Goal: Task Accomplishment & Management: Use online tool/utility

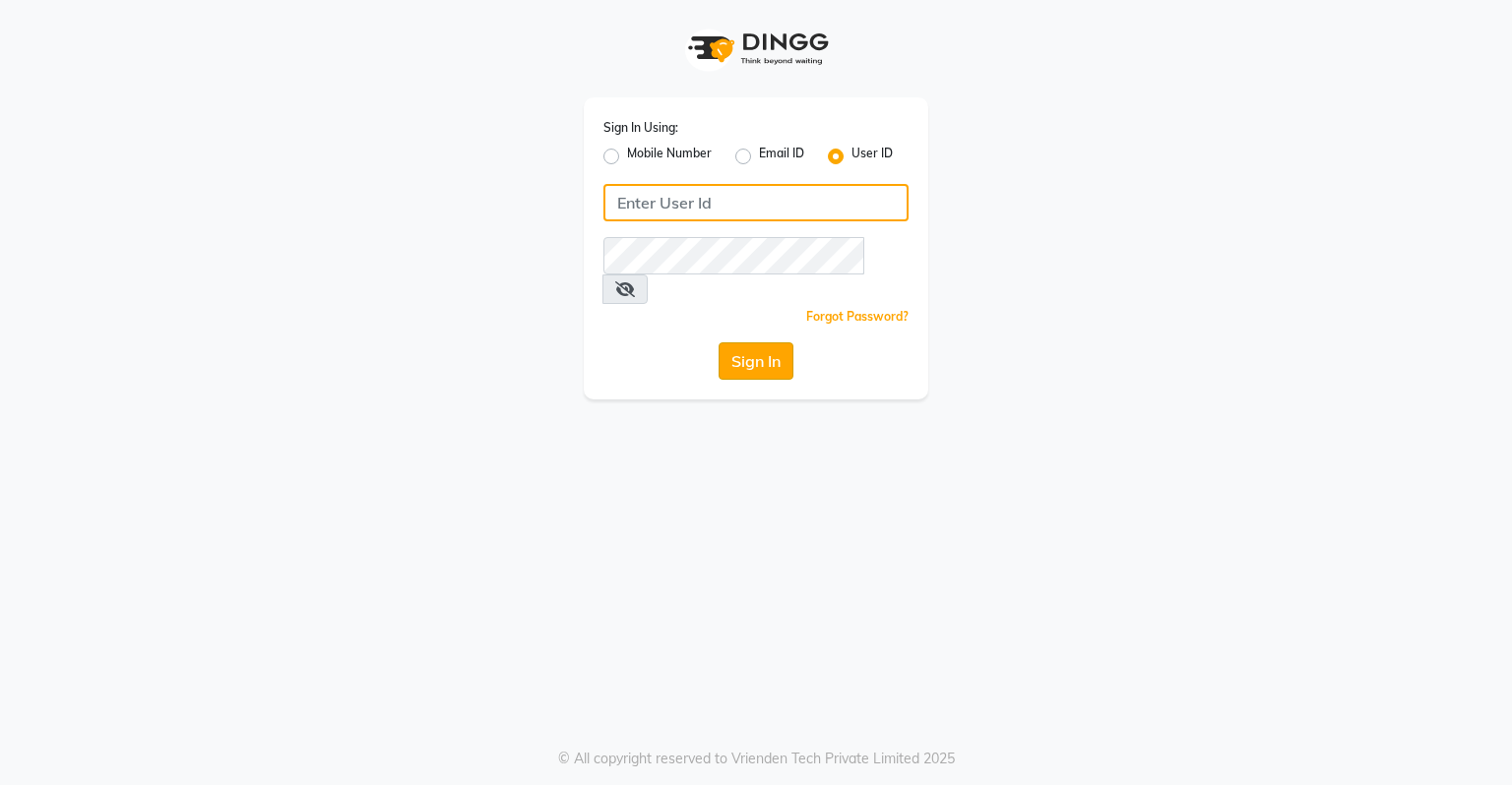
type input "dingg123"
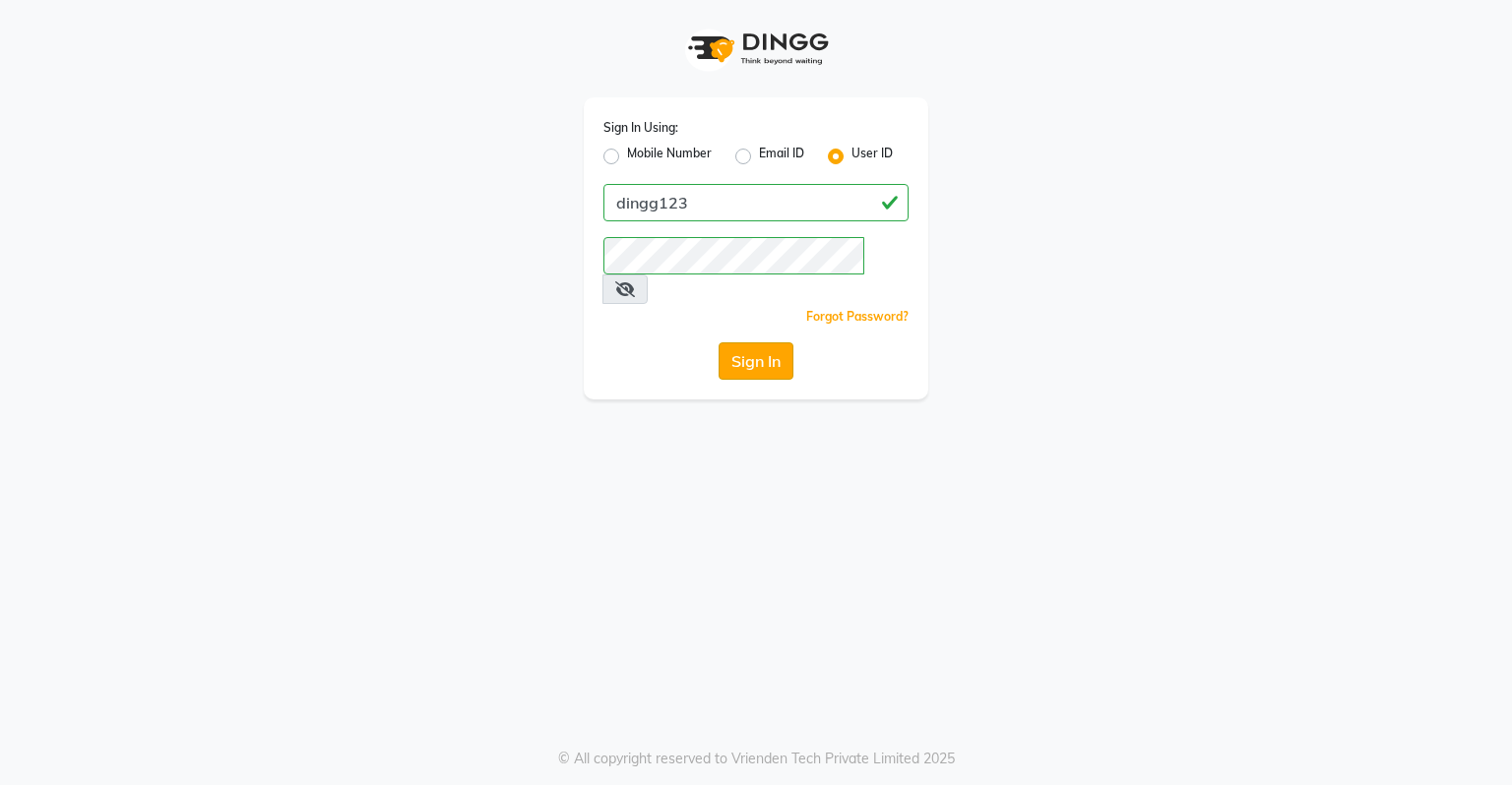
click at [751, 342] on button "Sign In" at bounding box center [756, 361] width 75 height 38
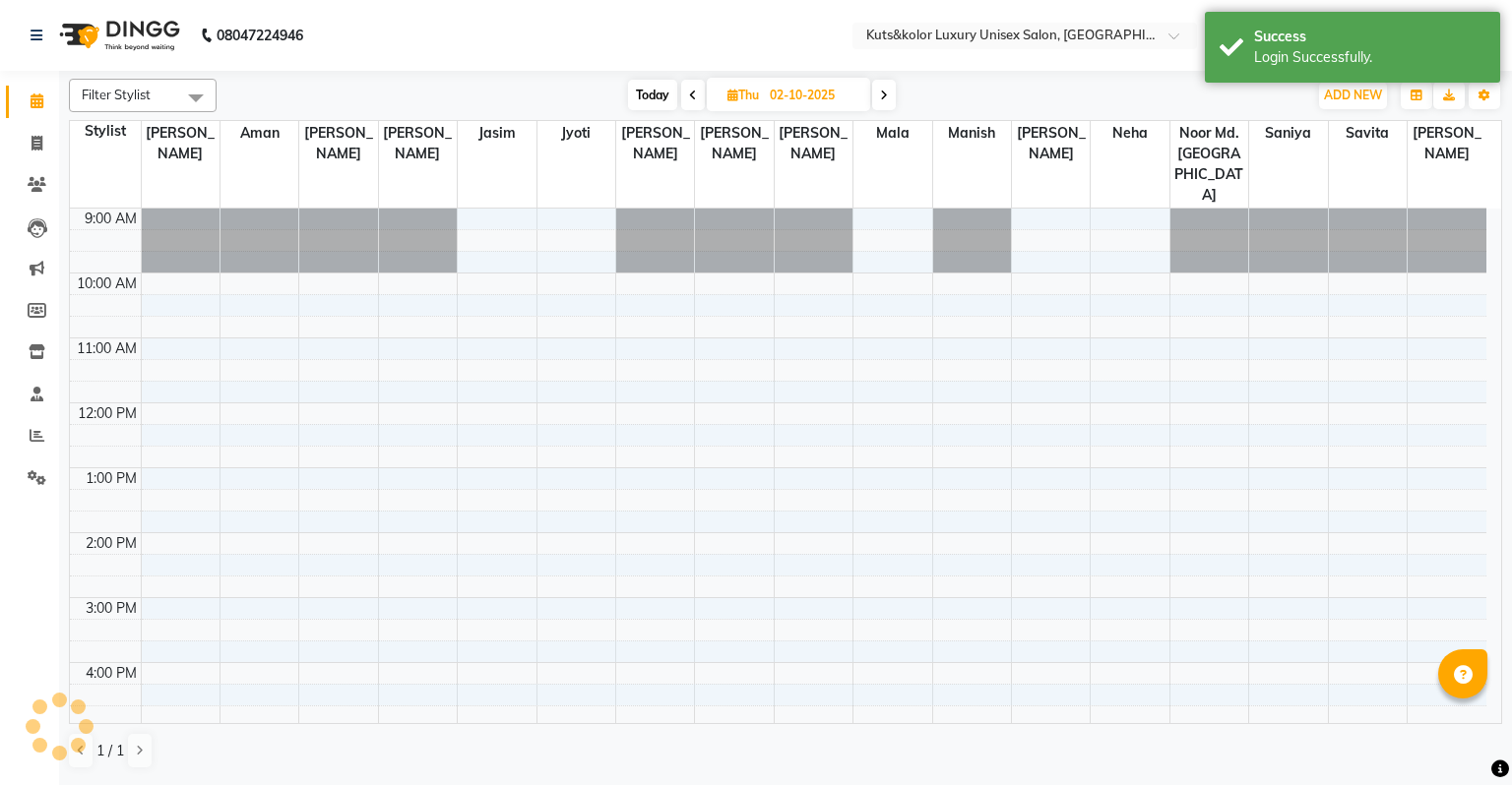
select select "en"
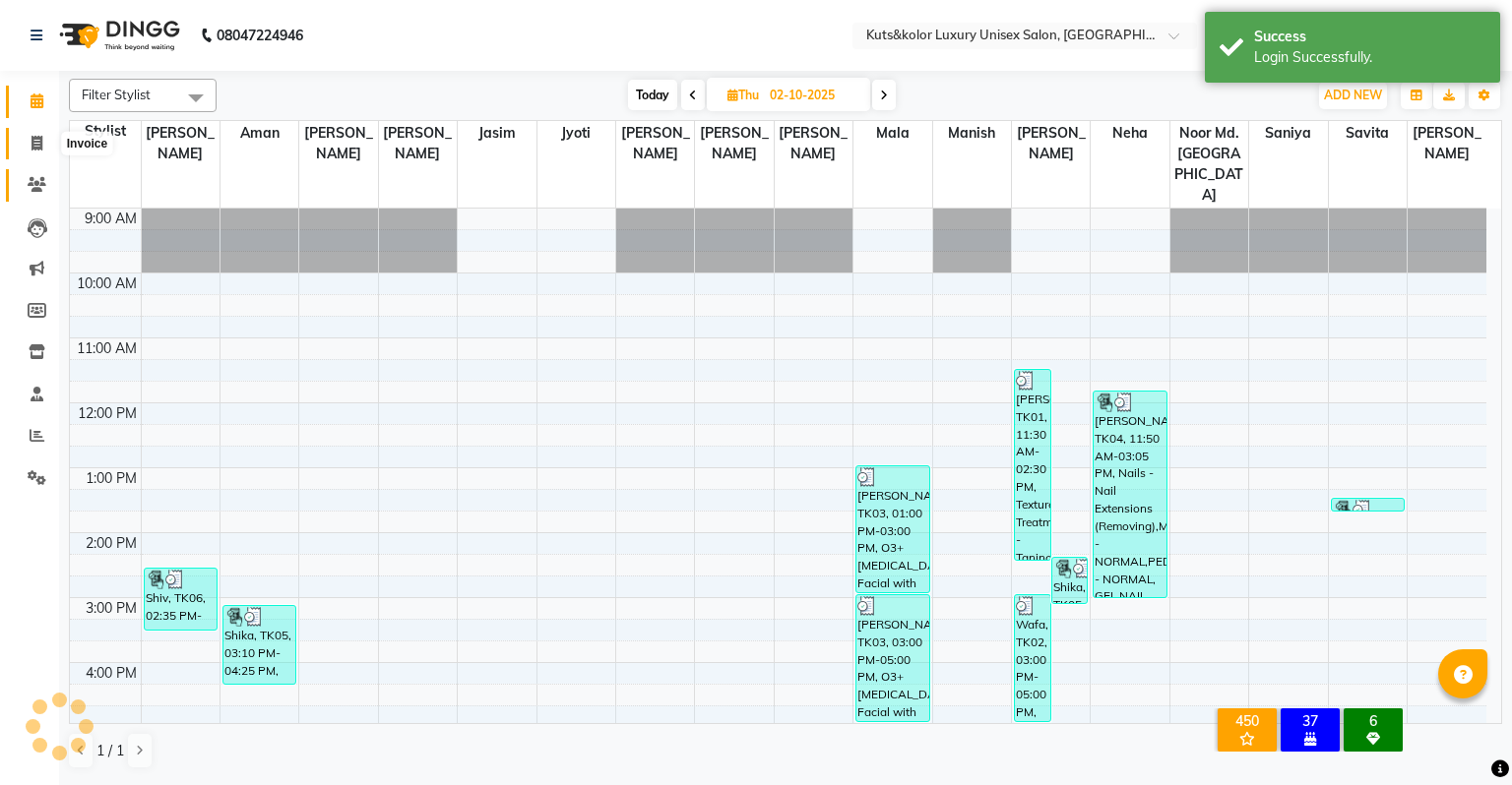
drag, startPoint x: 36, startPoint y: 143, endPoint x: 35, endPoint y: 189, distance: 46.0
click at [36, 143] on icon at bounding box center [37, 143] width 11 height 15
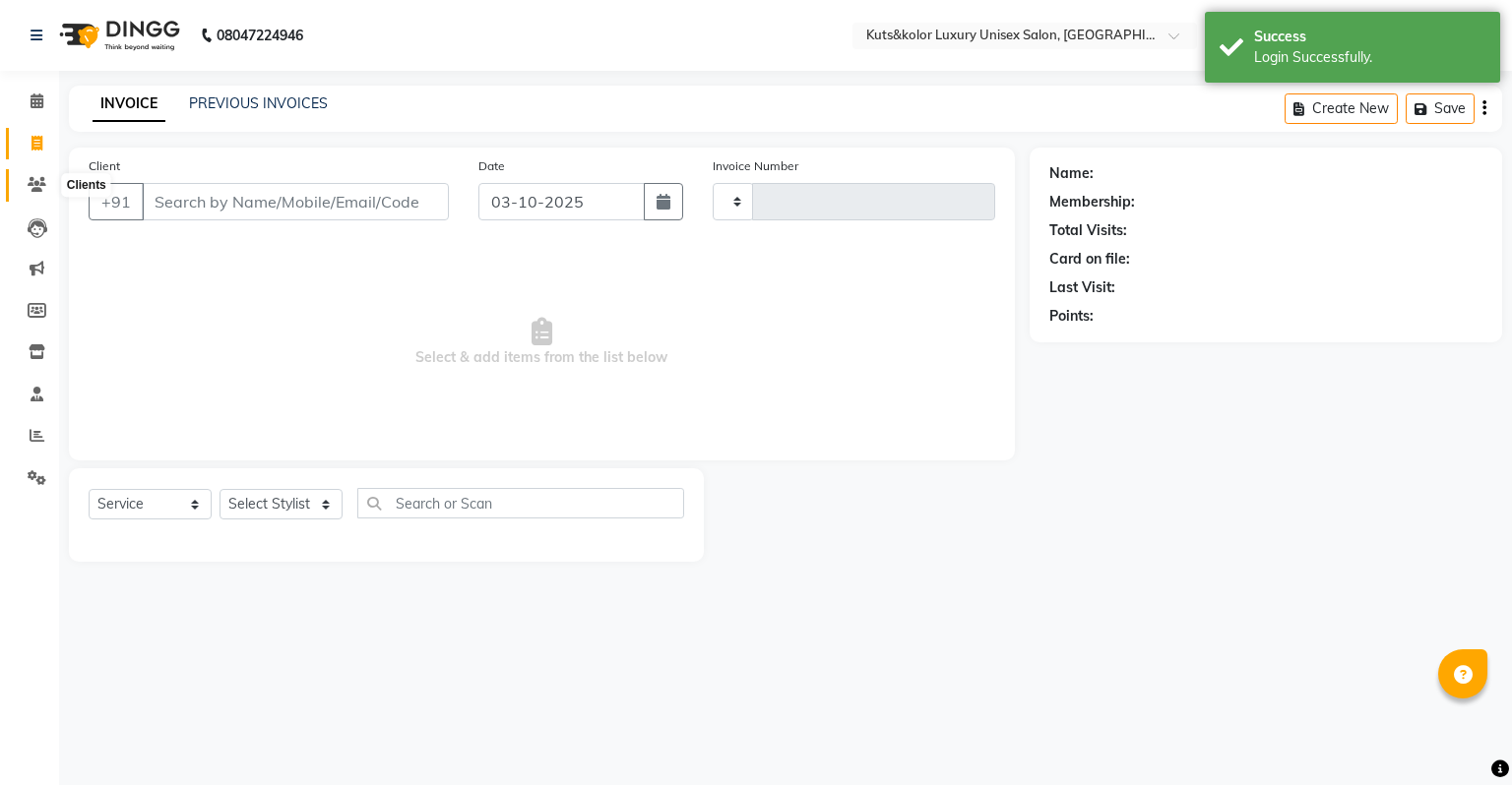
click at [35, 189] on icon at bounding box center [37, 184] width 19 height 15
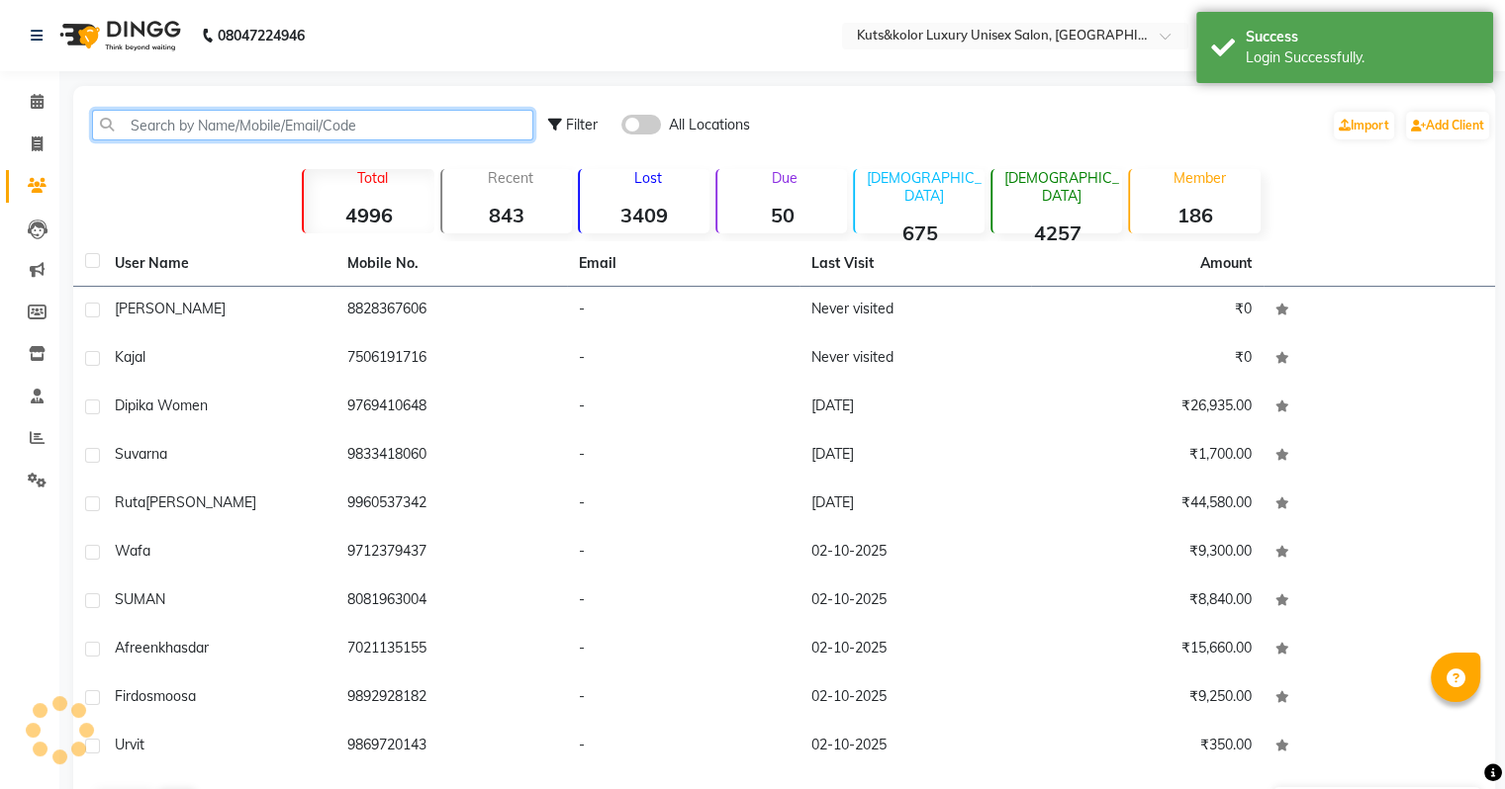
click at [215, 113] on input "text" at bounding box center [312, 125] width 441 height 31
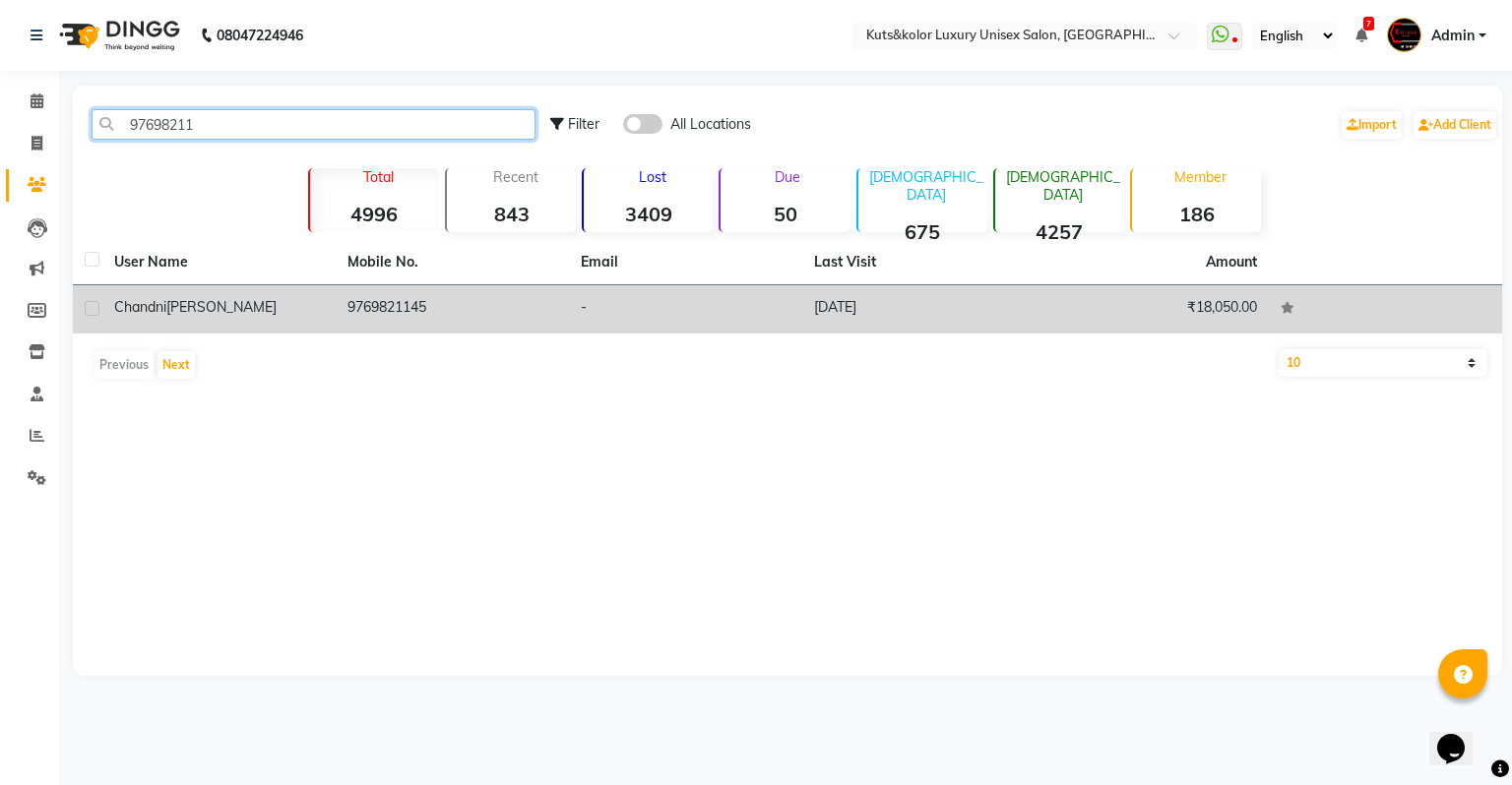
type input "97698211"
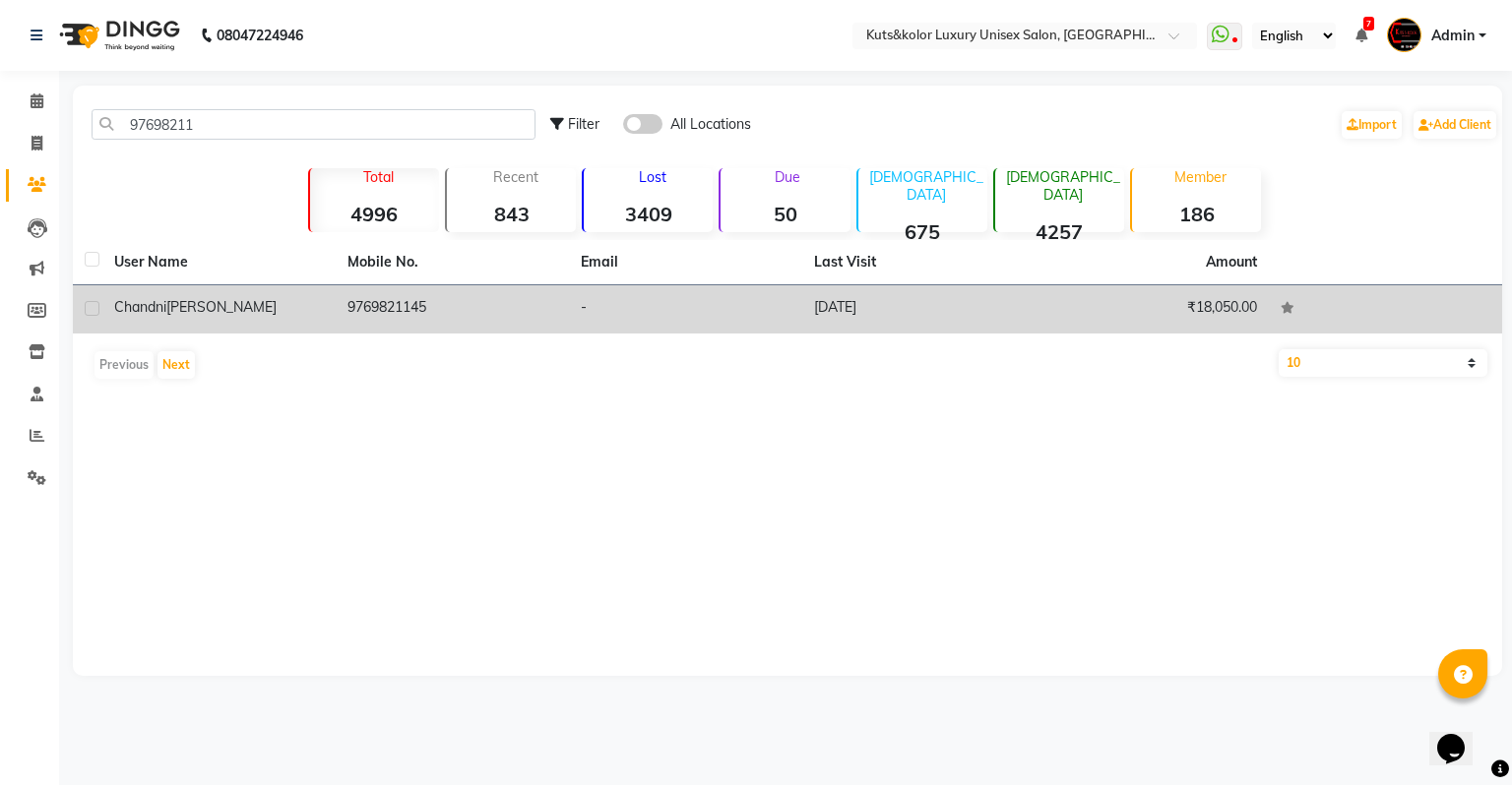
click at [250, 303] on div "[PERSON_NAME]" at bounding box center [219, 307] width 210 height 21
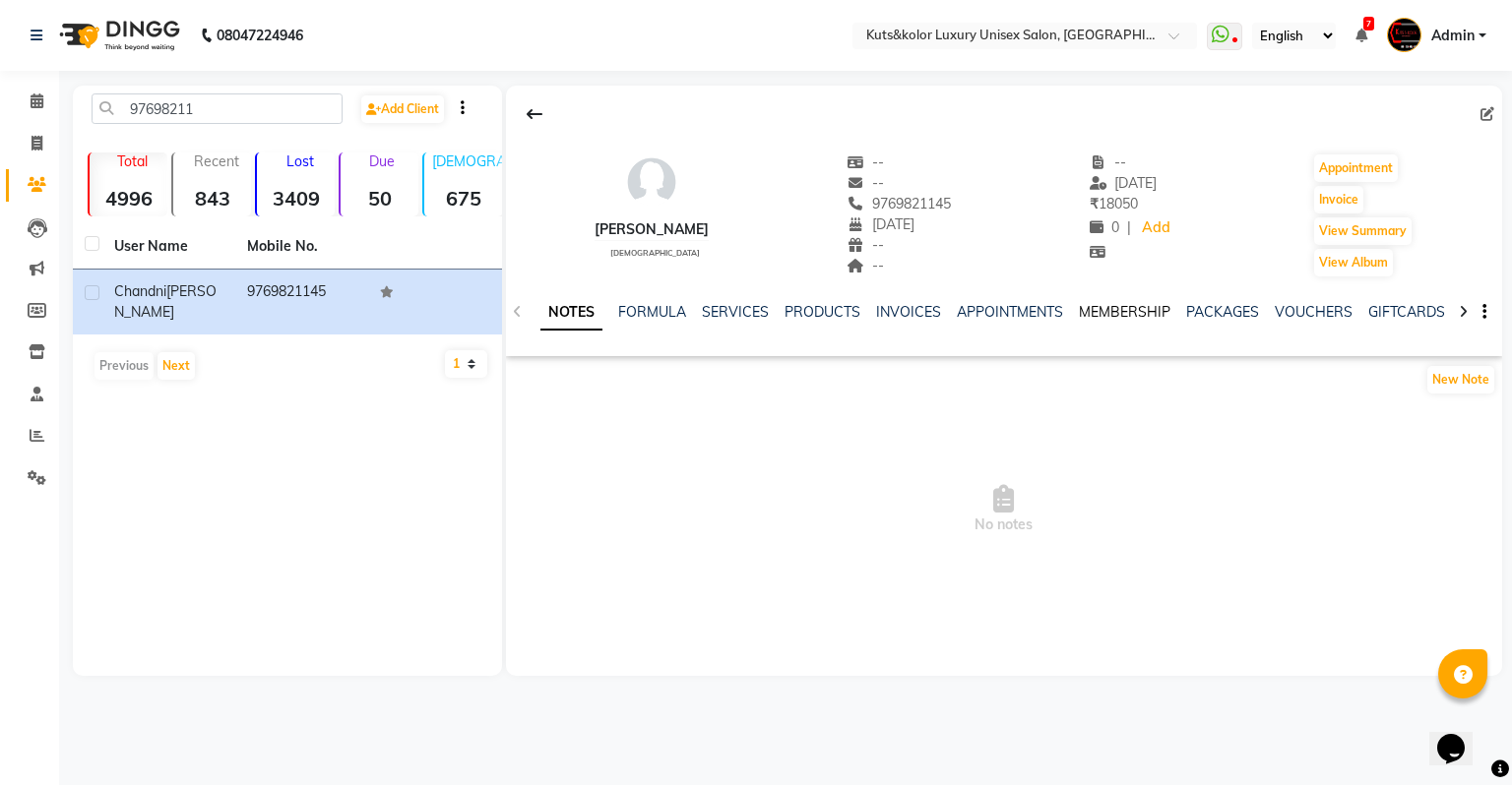
click at [1101, 304] on link "MEMBERSHIP" at bounding box center [1125, 312] width 92 height 18
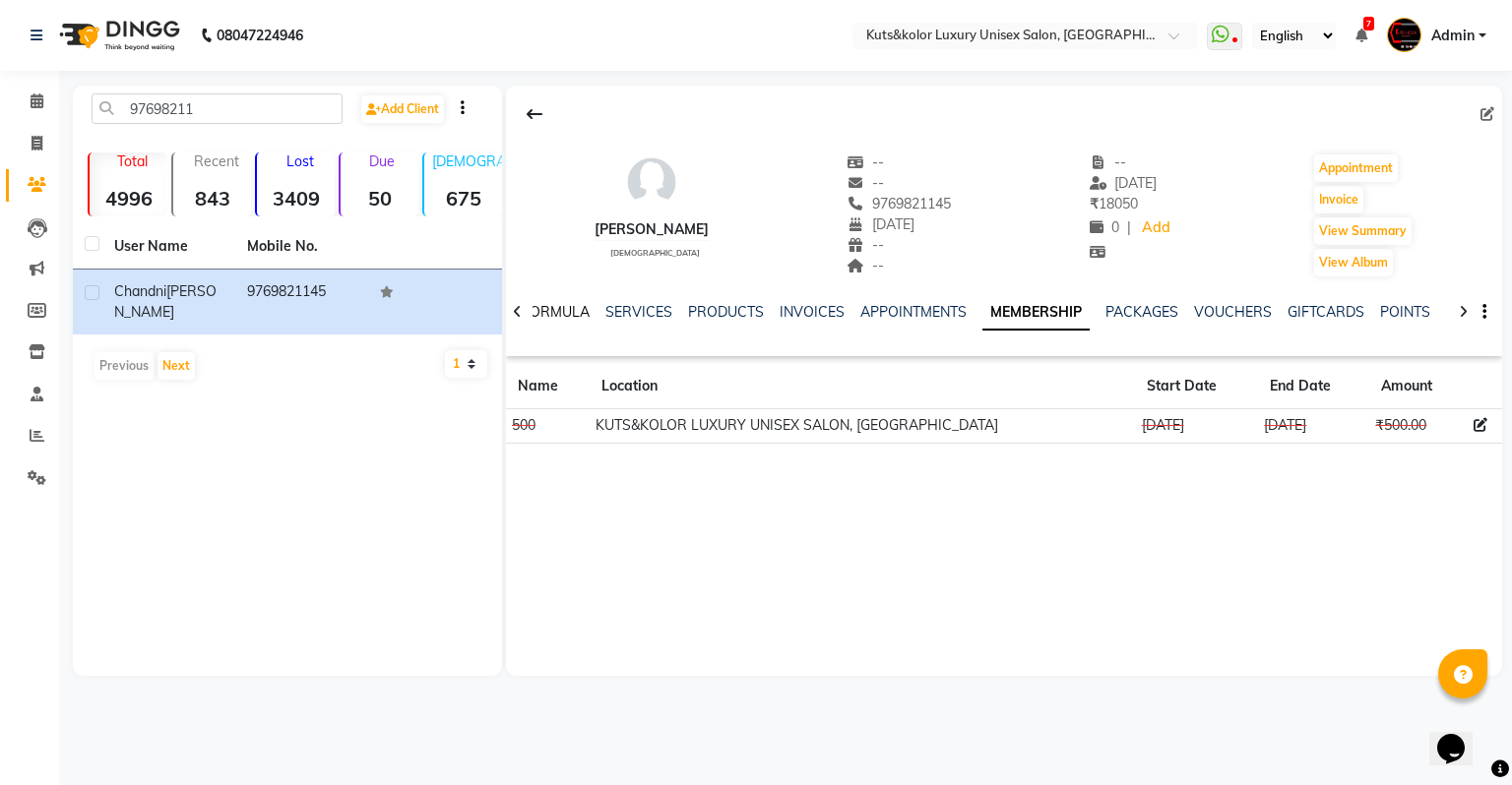
click at [558, 311] on link "FORMULA" at bounding box center [555, 312] width 68 height 18
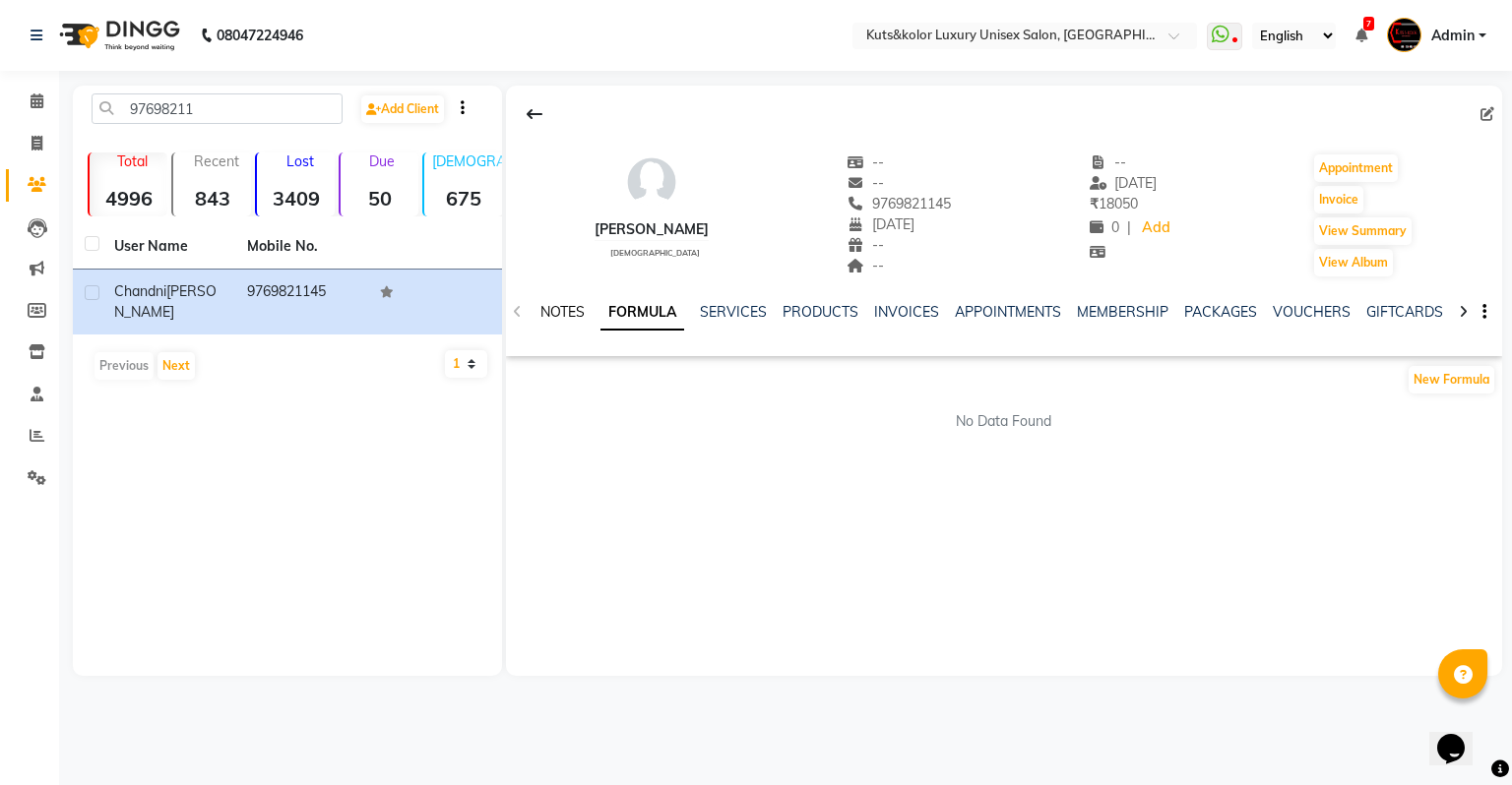
click at [555, 312] on link "NOTES" at bounding box center [562, 312] width 45 height 18
click at [1337, 203] on button "Invoice" at bounding box center [1339, 200] width 49 height 28
select select "service"
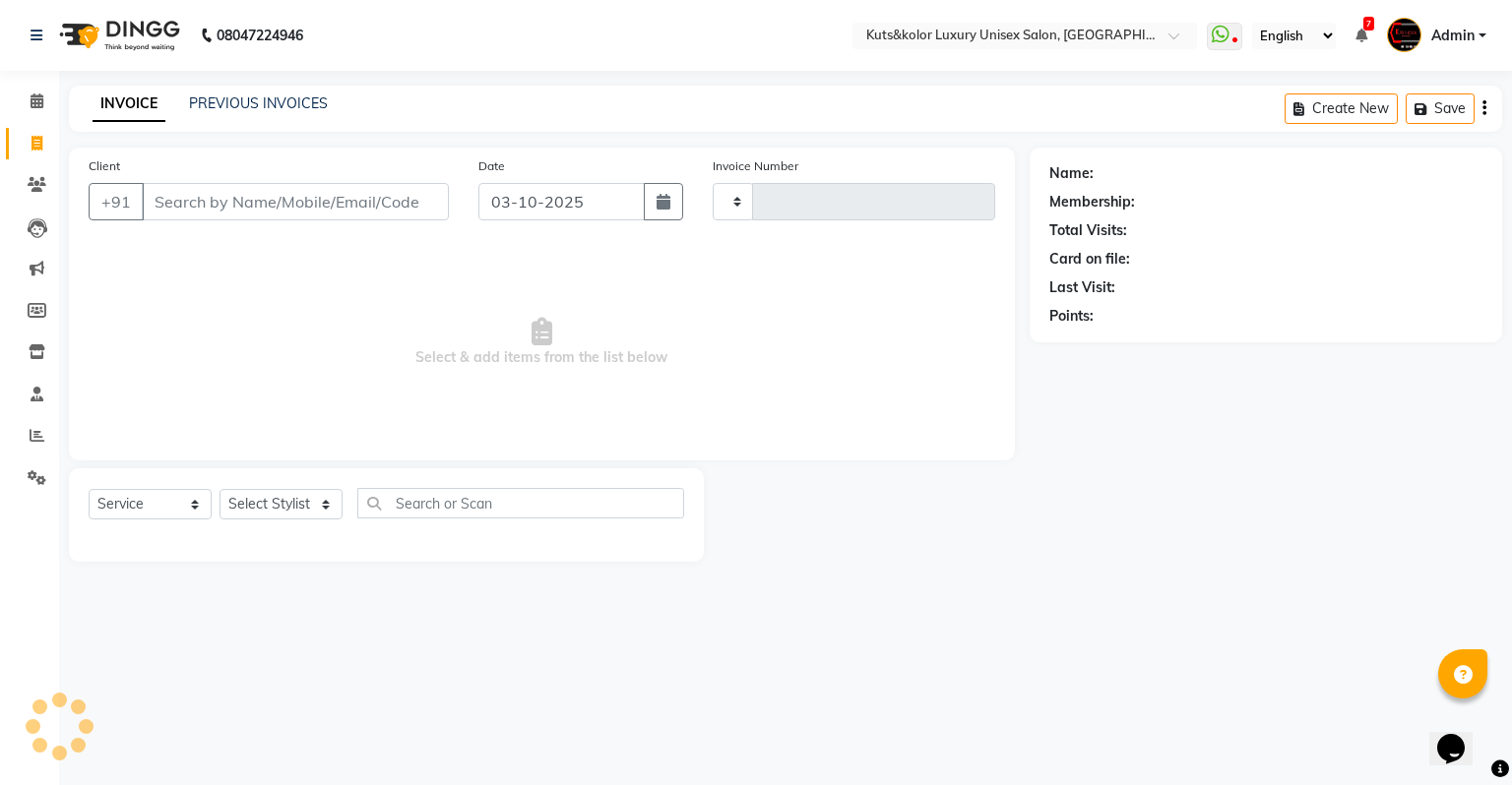
type input "2655"
select select "4172"
type input "9769821145"
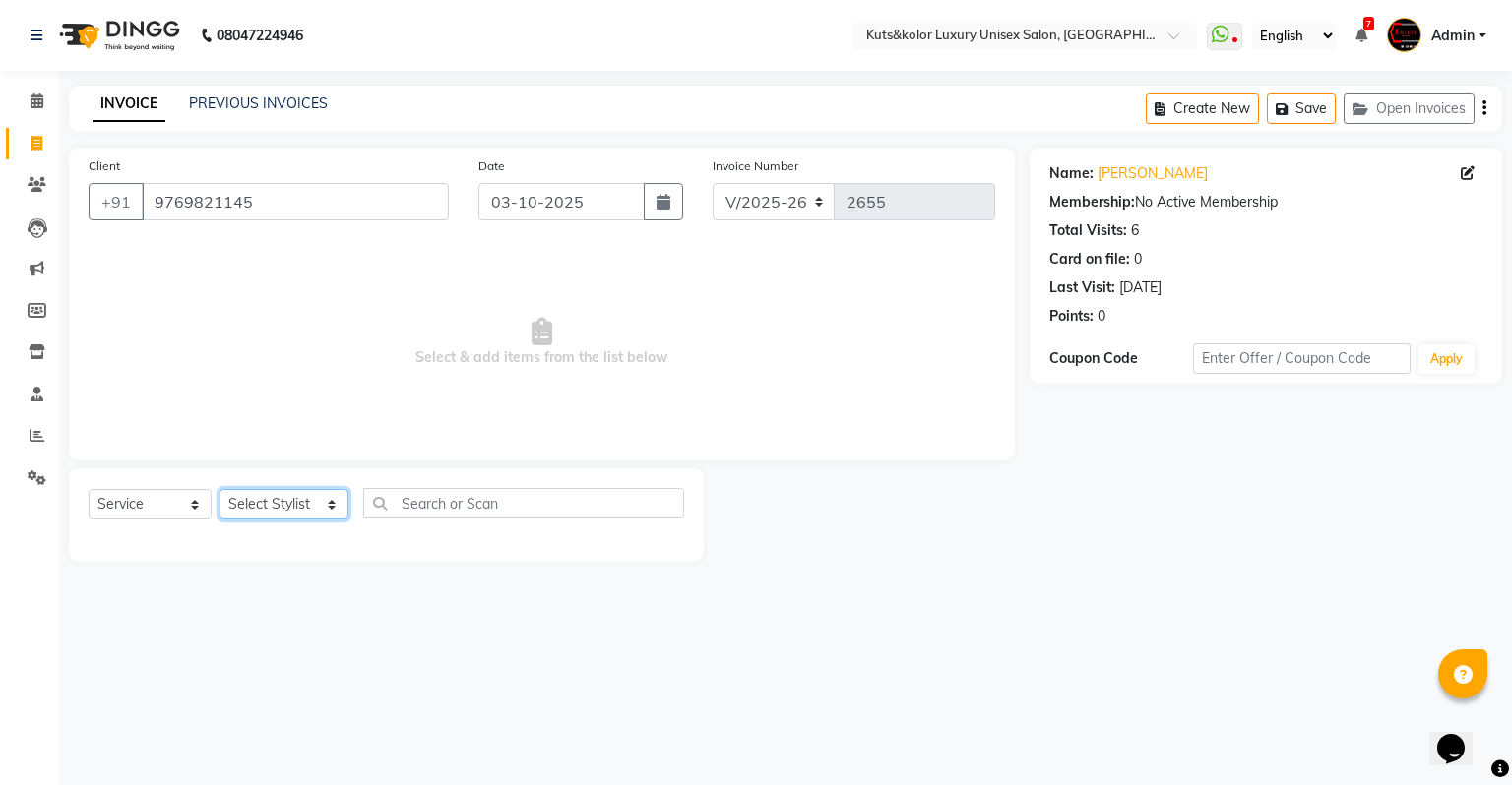
click at [259, 510] on select "Select Stylist [PERSON_NAME] [PERSON_NAME] [PERSON_NAME] [PERSON_NAME] [PERSON_…" at bounding box center [285, 504] width 129 height 31
select select "67534"
click at [220, 491] on select "Select Stylist [PERSON_NAME] [PERSON_NAME] [PERSON_NAME] [PERSON_NAME] [PERSON_…" at bounding box center [285, 504] width 129 height 31
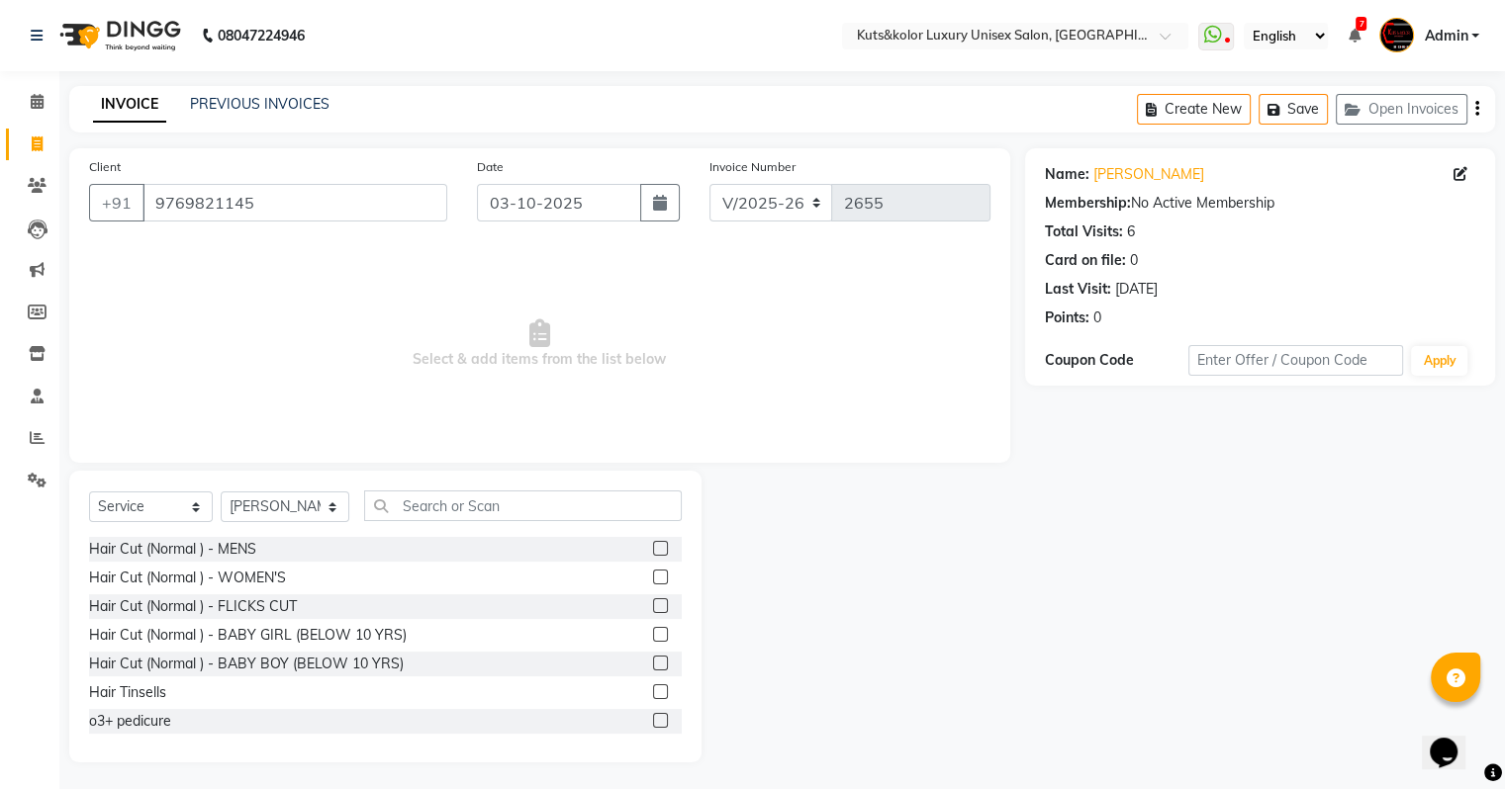
click at [653, 551] on label at bounding box center [660, 548] width 15 height 15
click at [653, 551] on input "checkbox" at bounding box center [659, 549] width 13 height 13
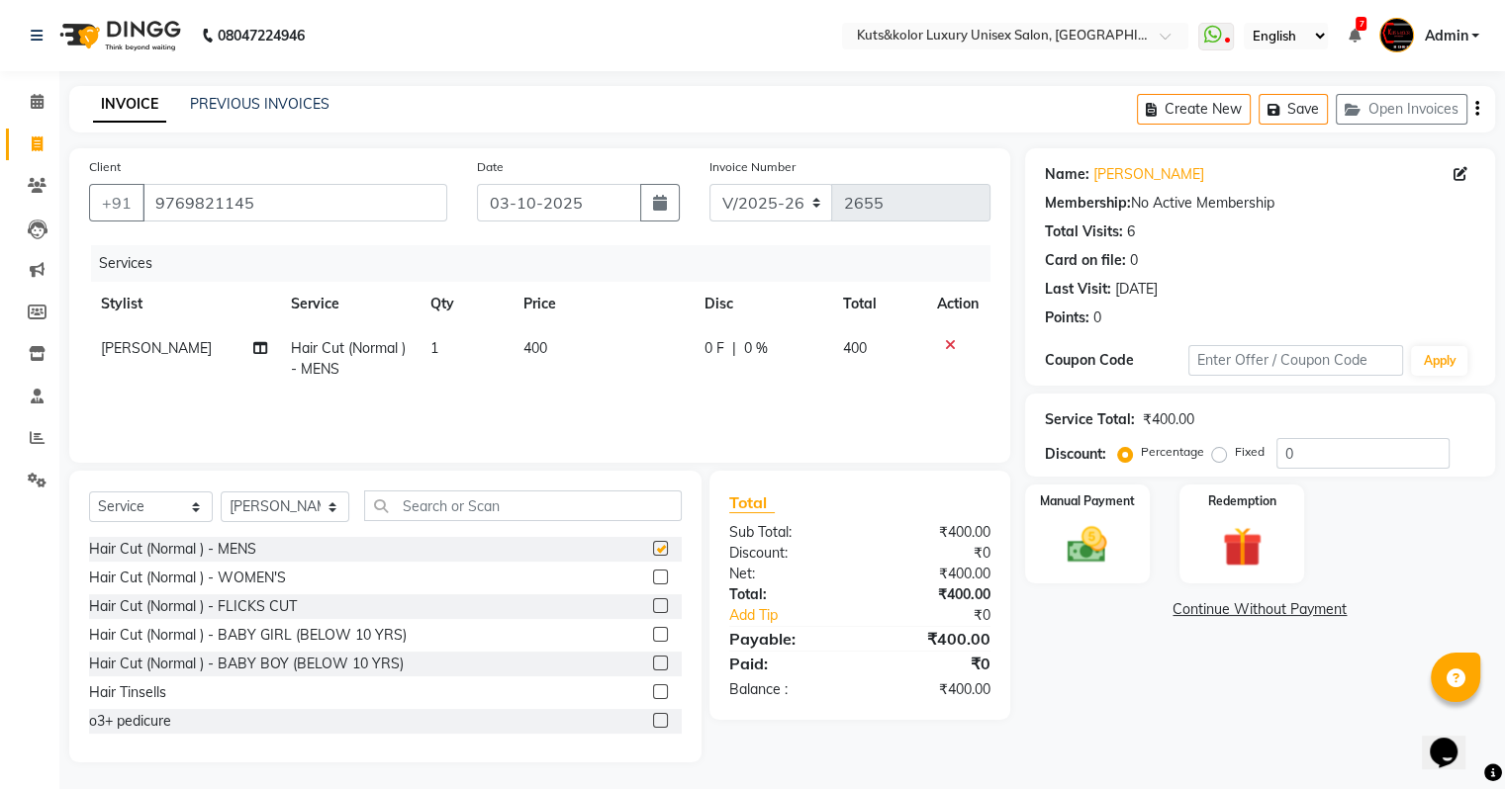
checkbox input "false"
click at [523, 357] on span "400" at bounding box center [535, 348] width 24 height 18
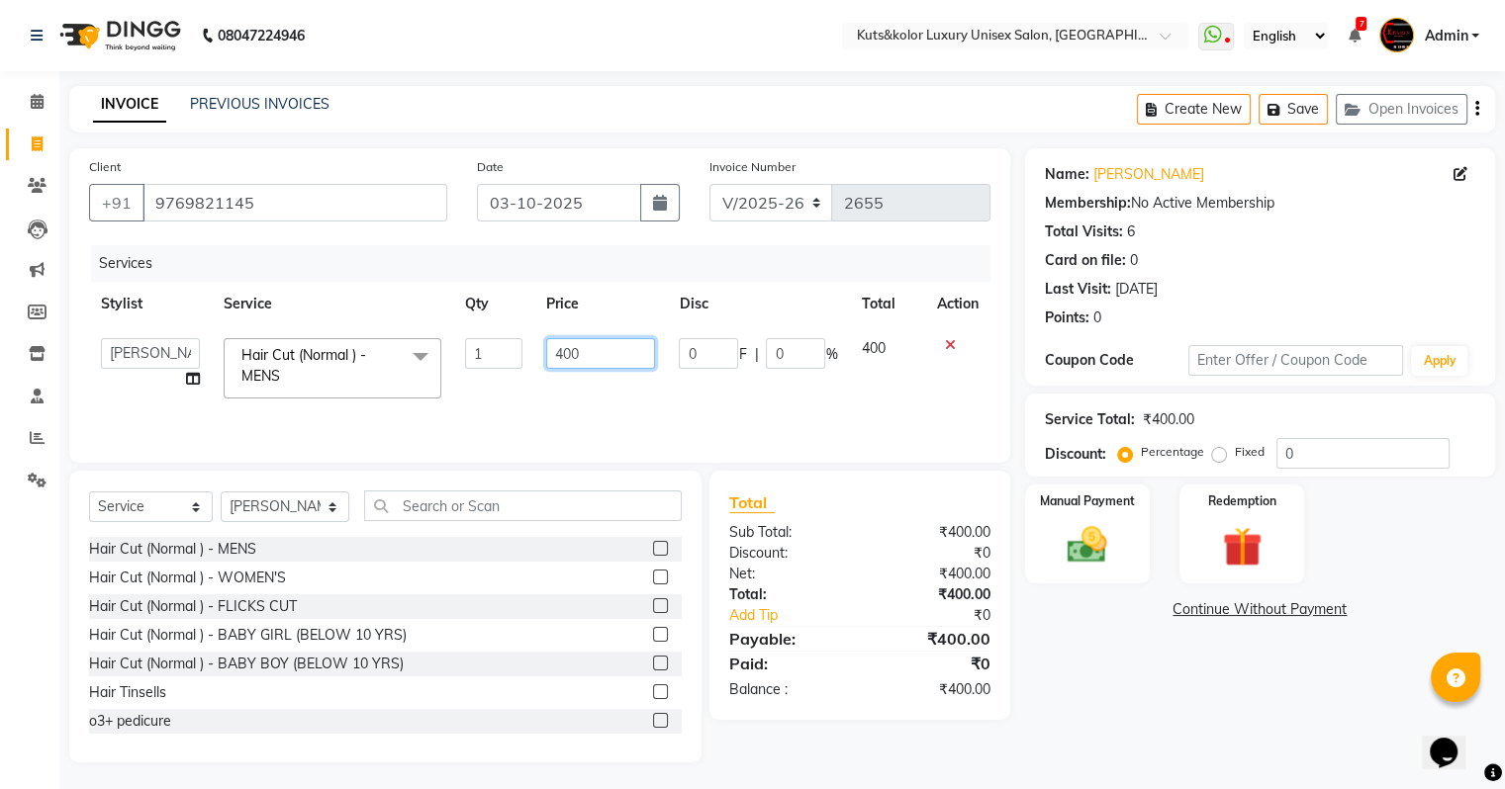
click at [558, 348] on input "400" at bounding box center [600, 353] width 109 height 31
click at [562, 348] on input "400" at bounding box center [600, 353] width 109 height 31
type input "500"
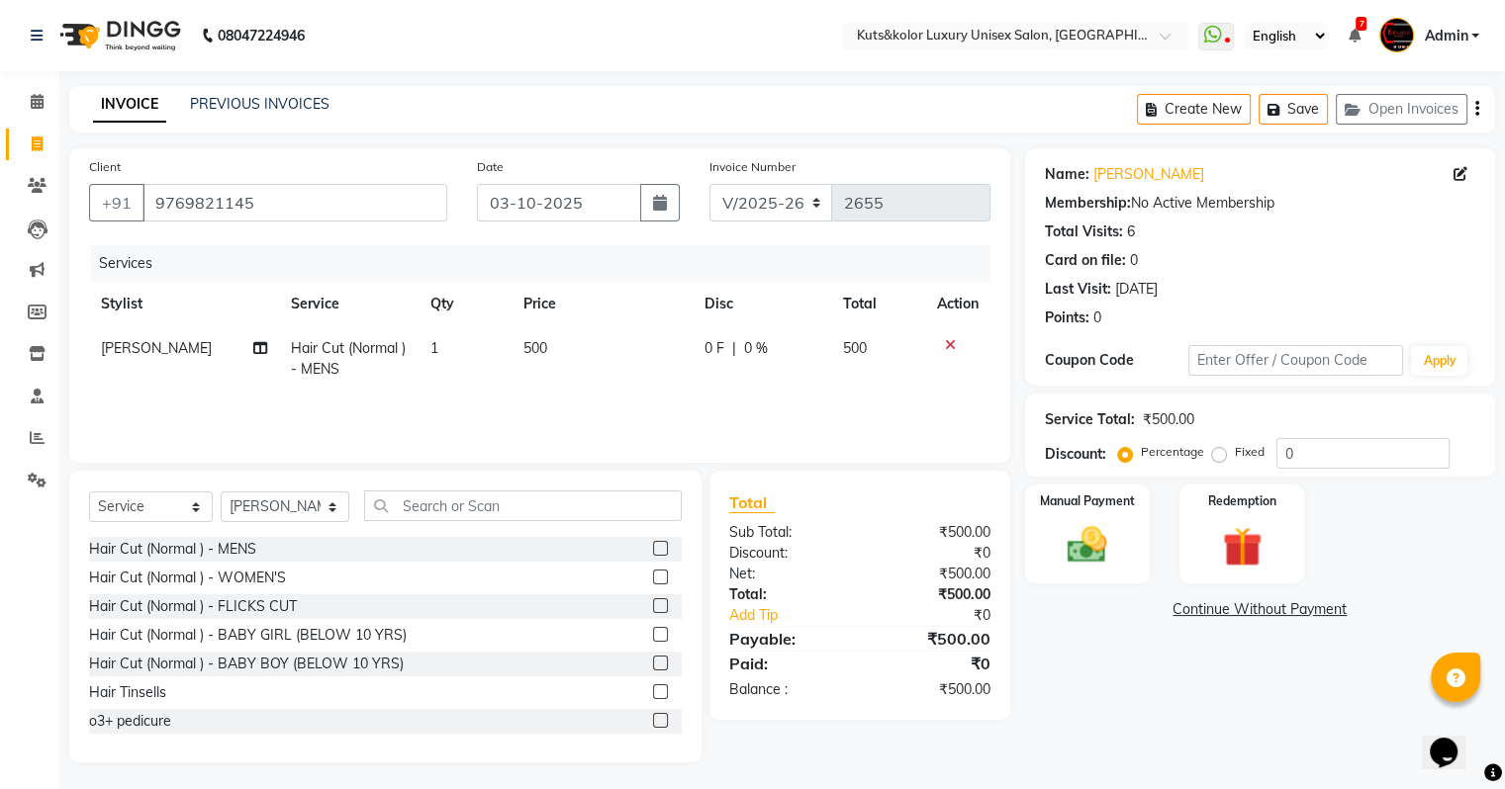
click at [580, 405] on div "Services Stylist Service Qty Price Disc Total Action [PERSON_NAME] Hair Cut (No…" at bounding box center [539, 344] width 901 height 198
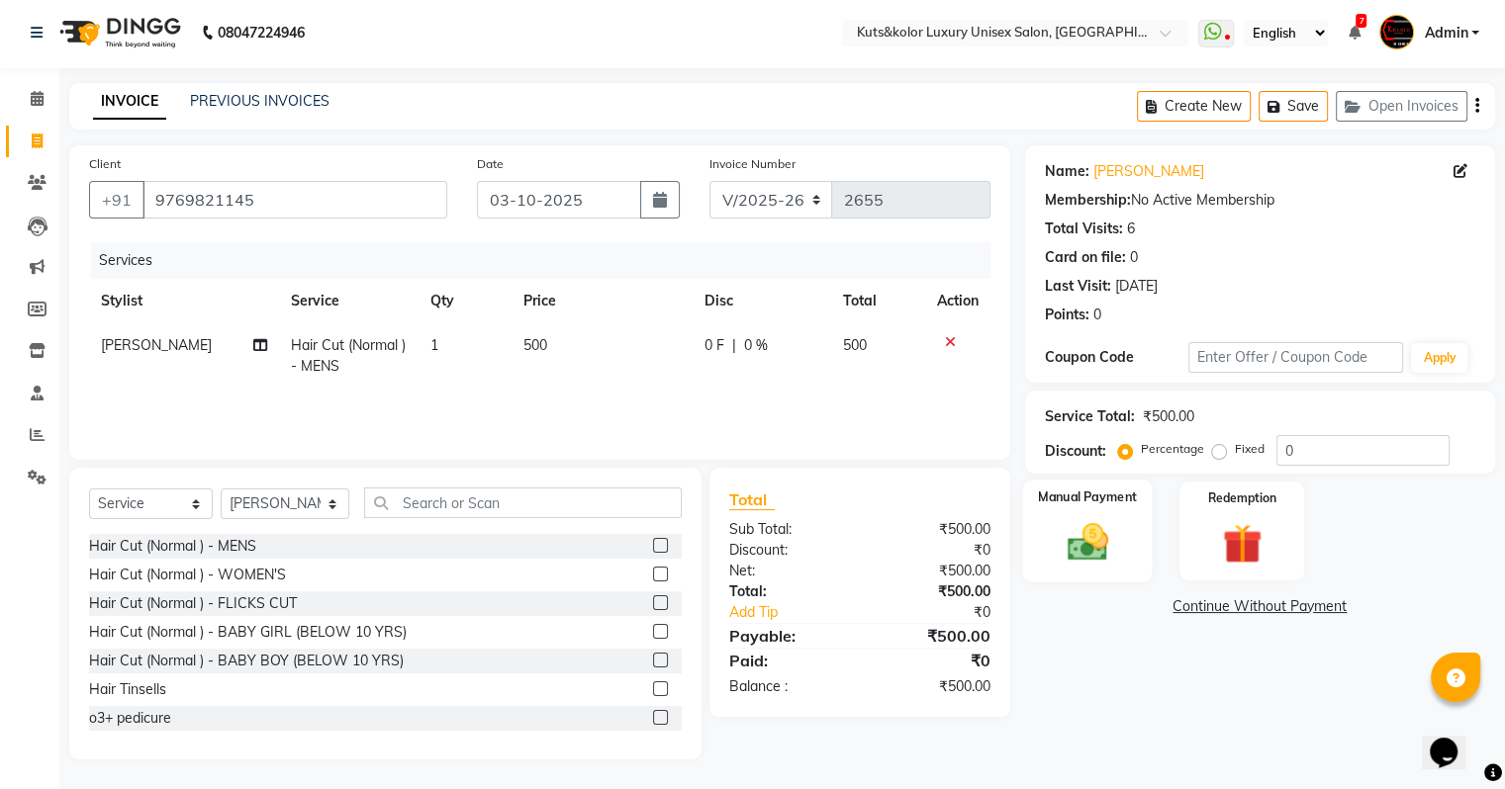
click at [1060, 528] on img at bounding box center [1087, 542] width 66 height 47
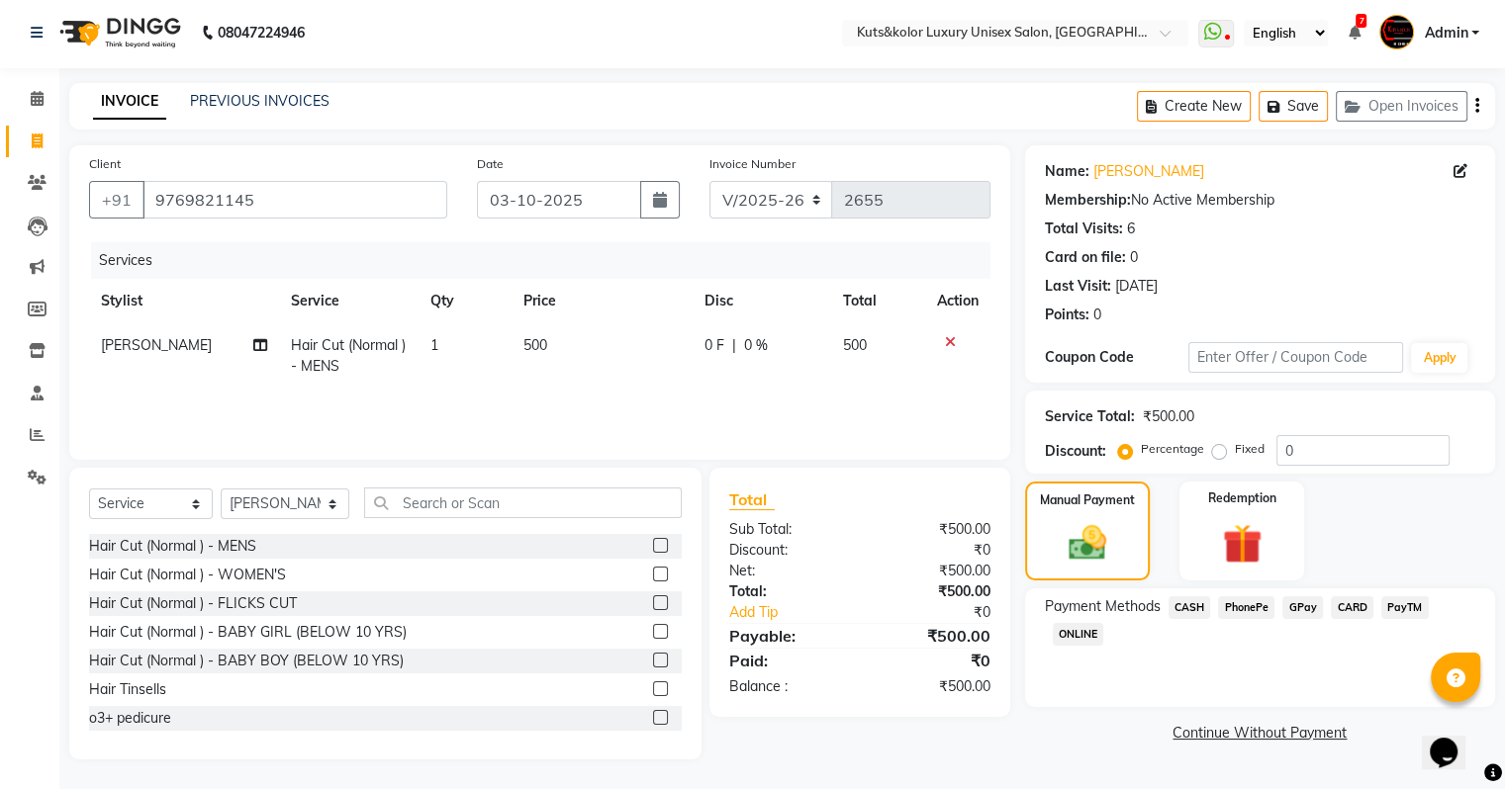
click at [547, 363] on td "500" at bounding box center [601, 355] width 181 height 65
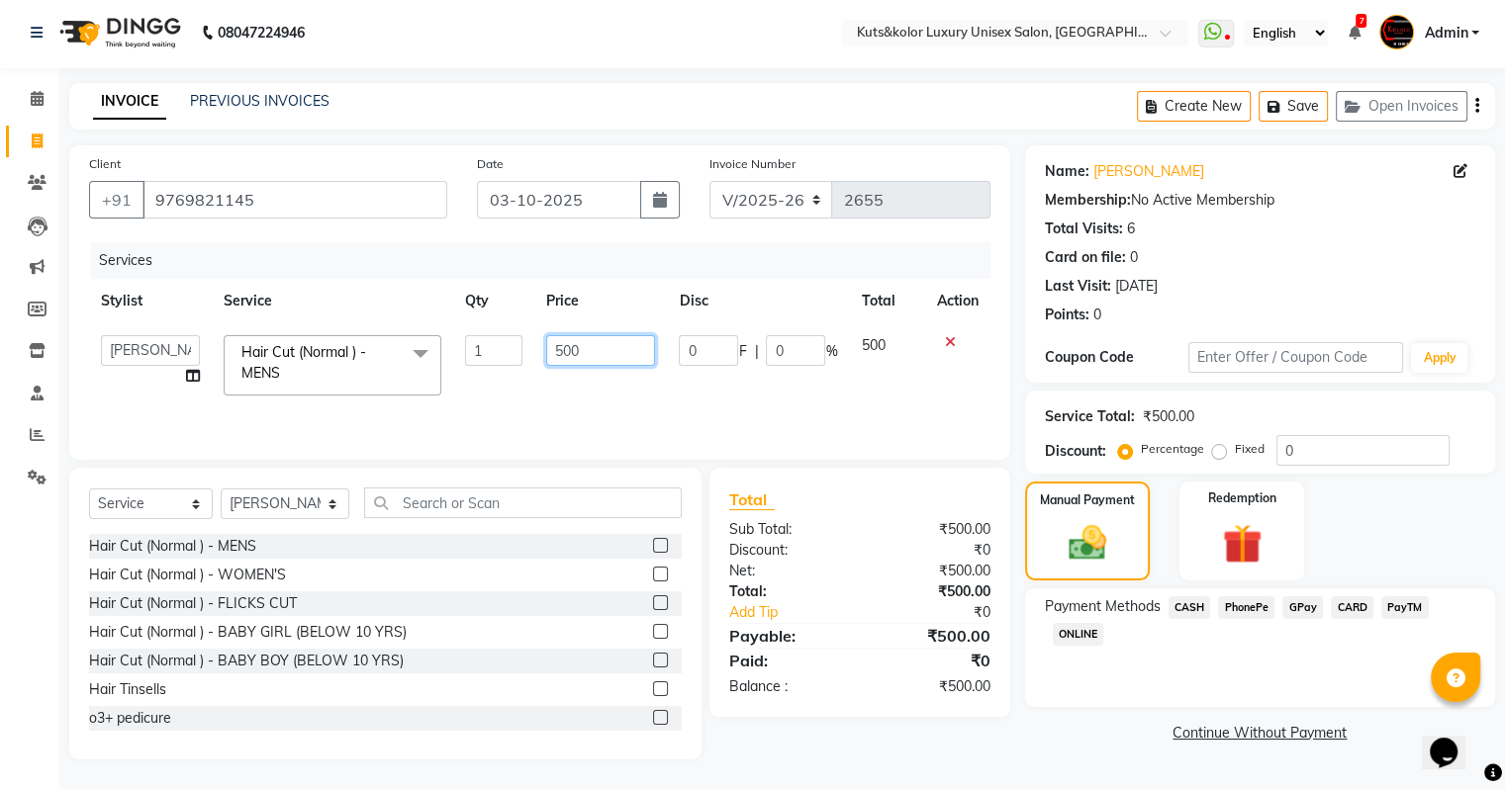
click at [562, 352] on input "500" at bounding box center [600, 350] width 109 height 31
type input "600"
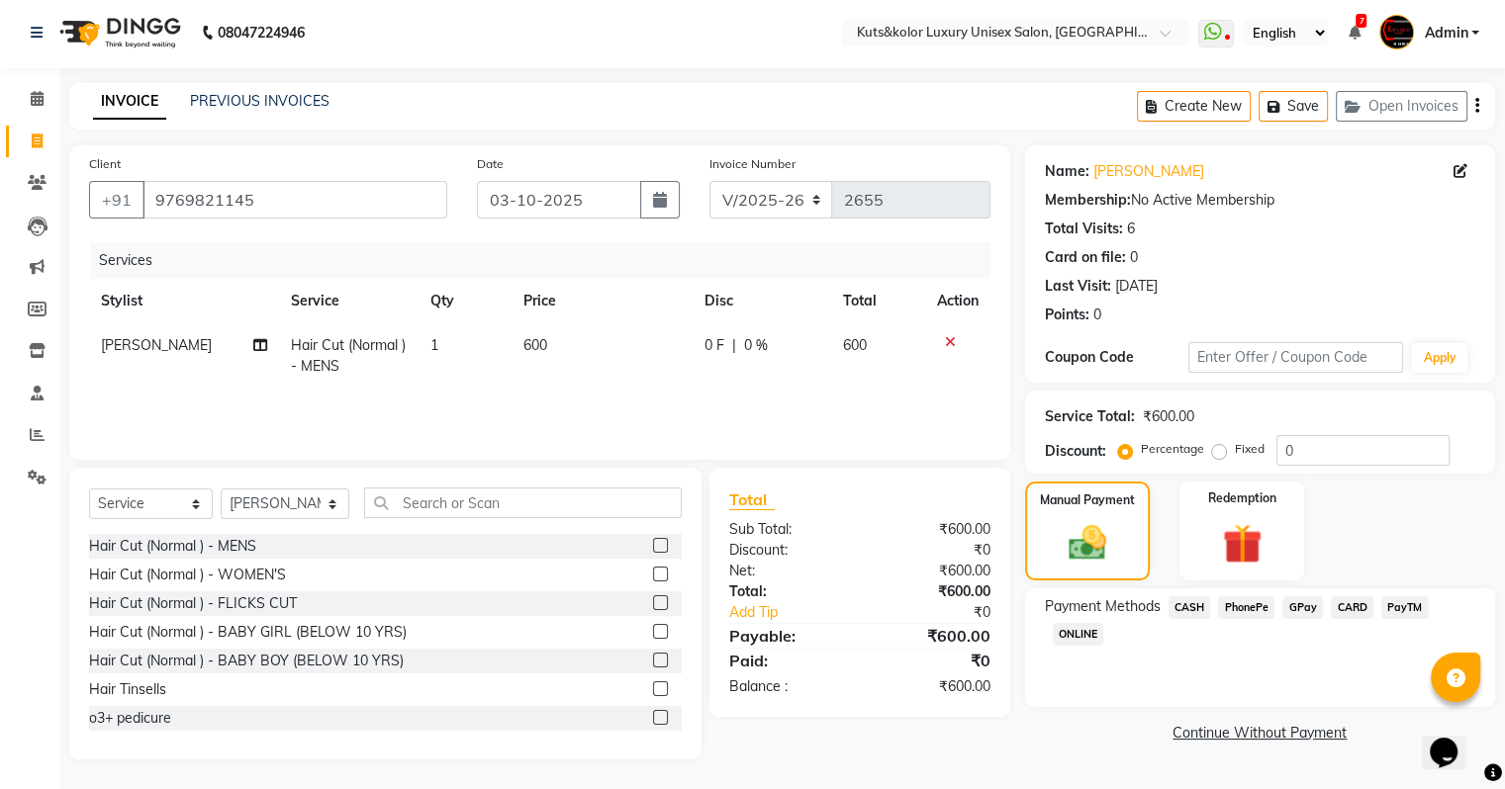
click at [889, 354] on td "600" at bounding box center [878, 355] width 94 height 65
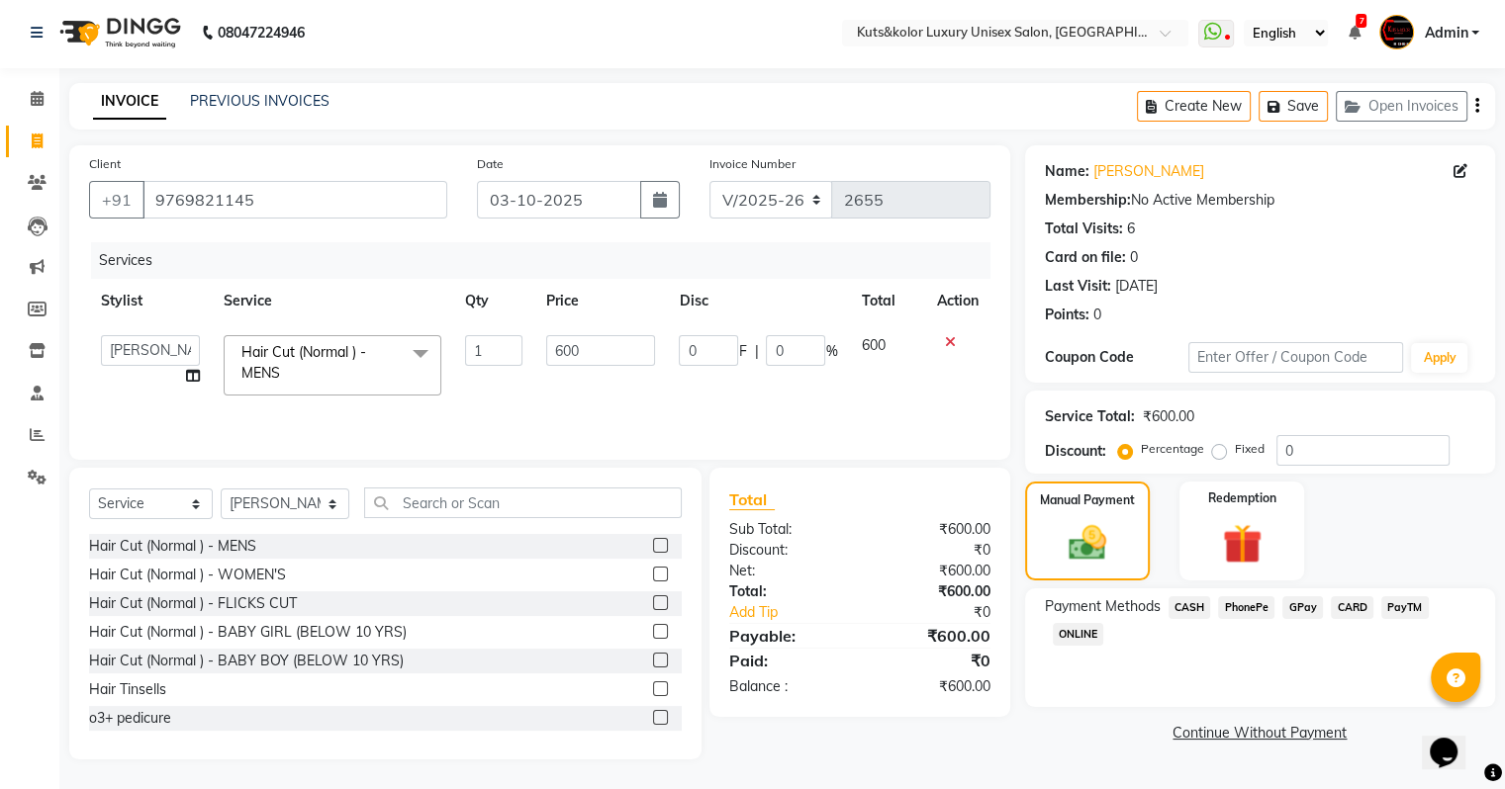
click at [1187, 605] on span "CASH" at bounding box center [1189, 608] width 43 height 23
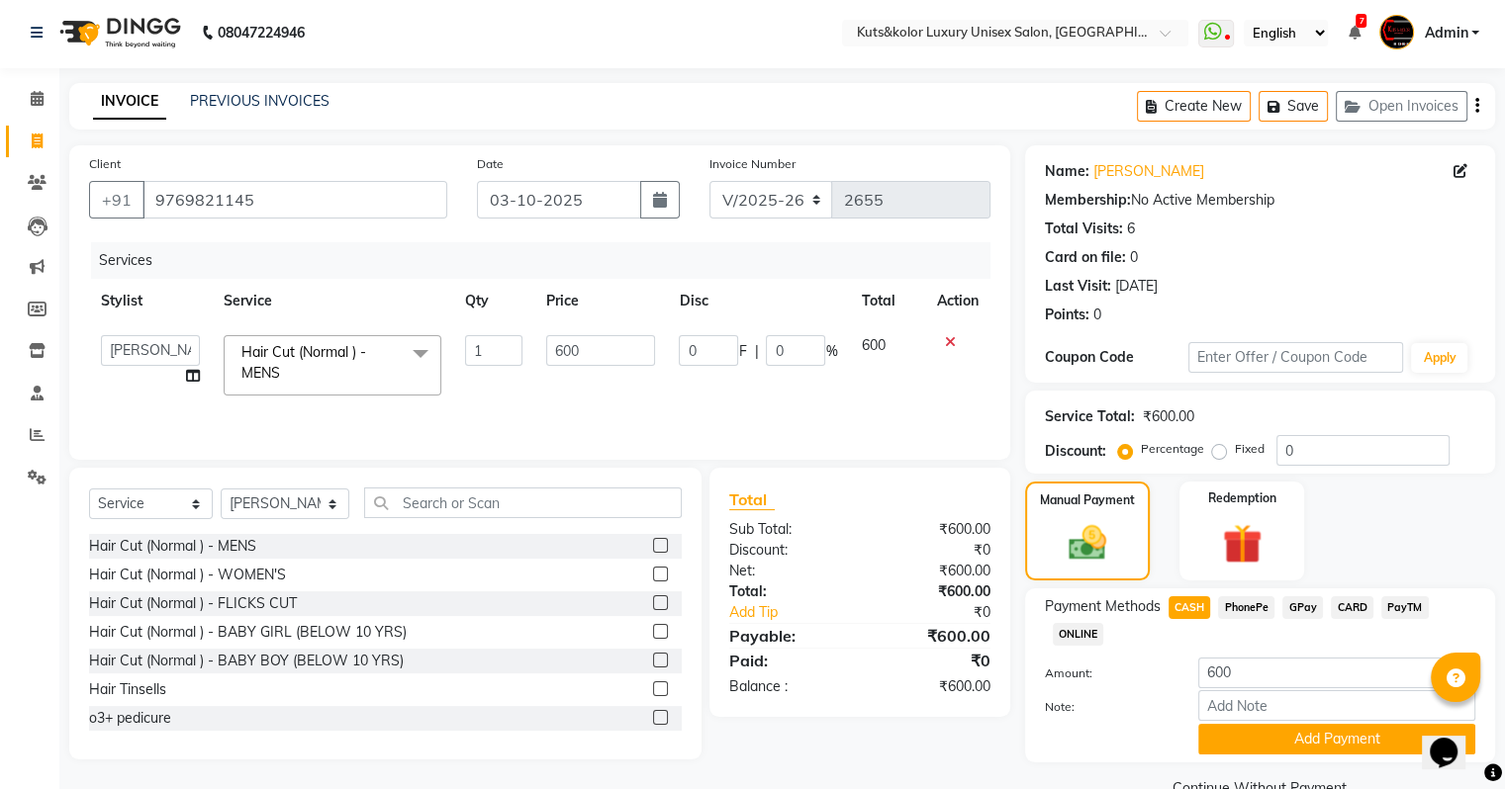
click at [1267, 759] on div "Payment Methods CASH PhonePe GPay CARD PayTM ONLINE Amount: 600 Note: Add Payme…" at bounding box center [1260, 676] width 470 height 174
click at [1270, 735] on button "Add Payment" at bounding box center [1336, 739] width 277 height 31
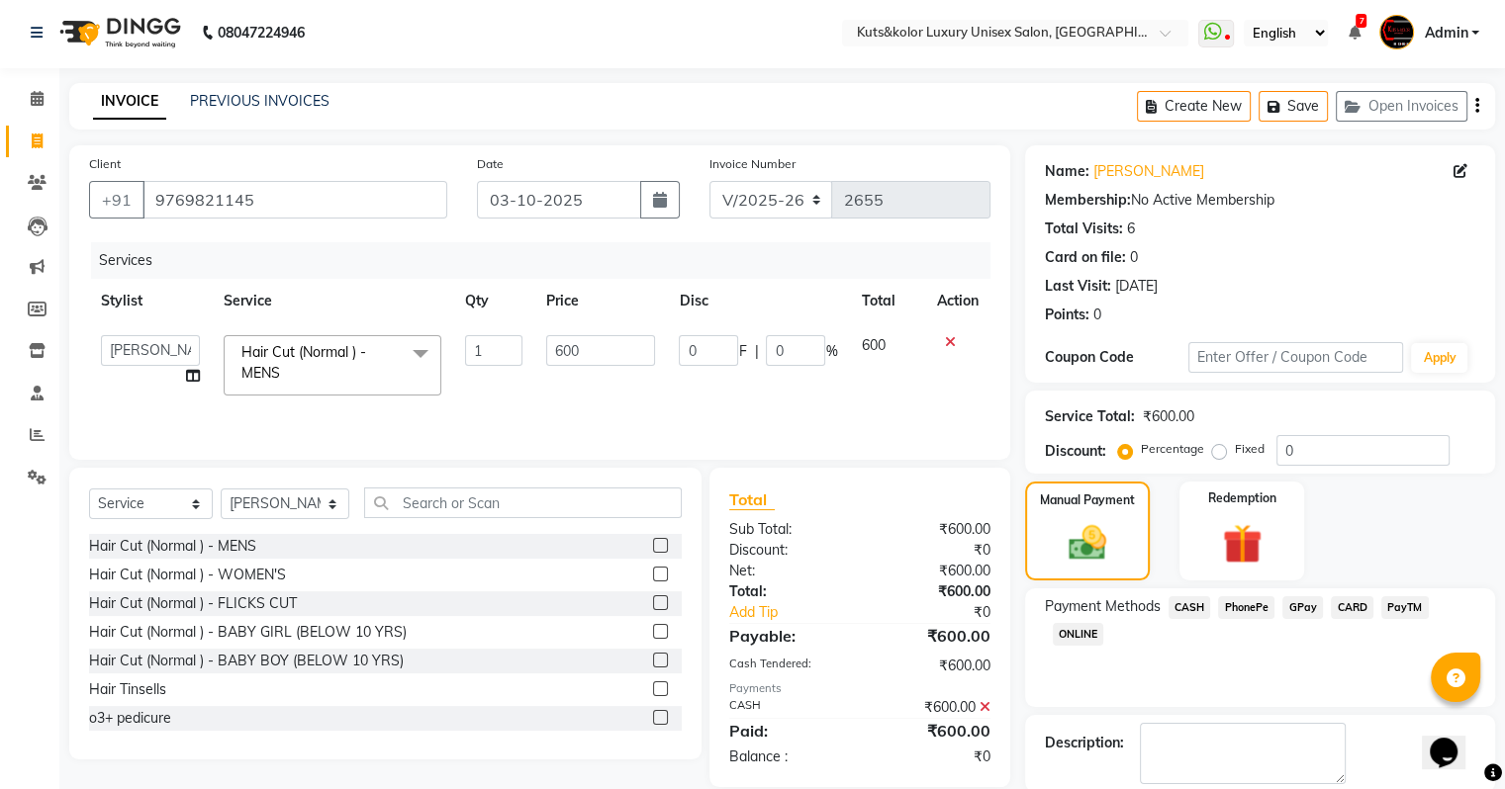
scroll to position [101, 0]
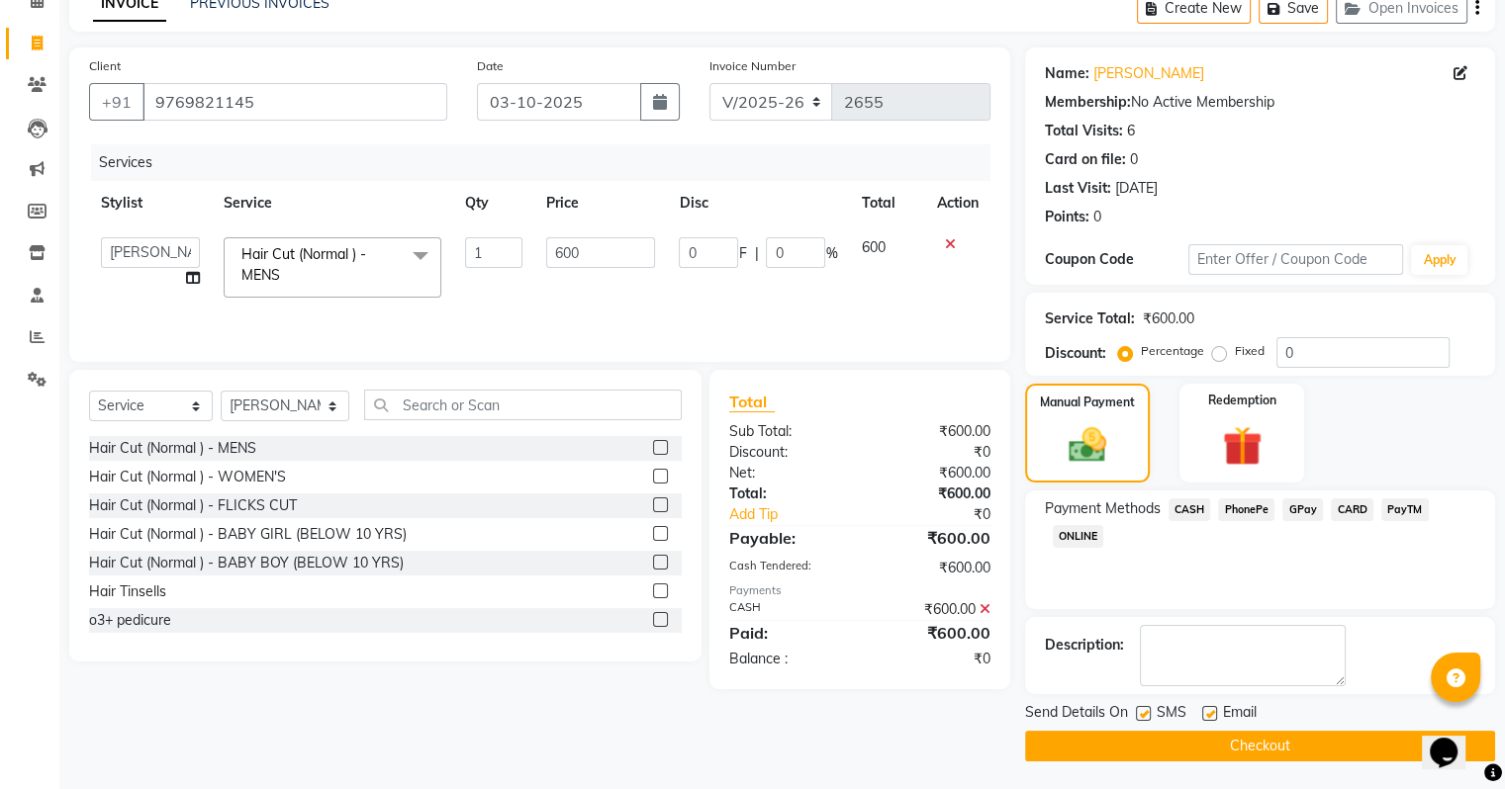
click at [1140, 703] on div "SMS" at bounding box center [1169, 714] width 66 height 25
click at [1142, 707] on label at bounding box center [1143, 713] width 15 height 15
click at [1142, 708] on input "checkbox" at bounding box center [1142, 714] width 13 height 13
checkbox input "false"
click at [1148, 725] on div "SMS" at bounding box center [1169, 714] width 66 height 25
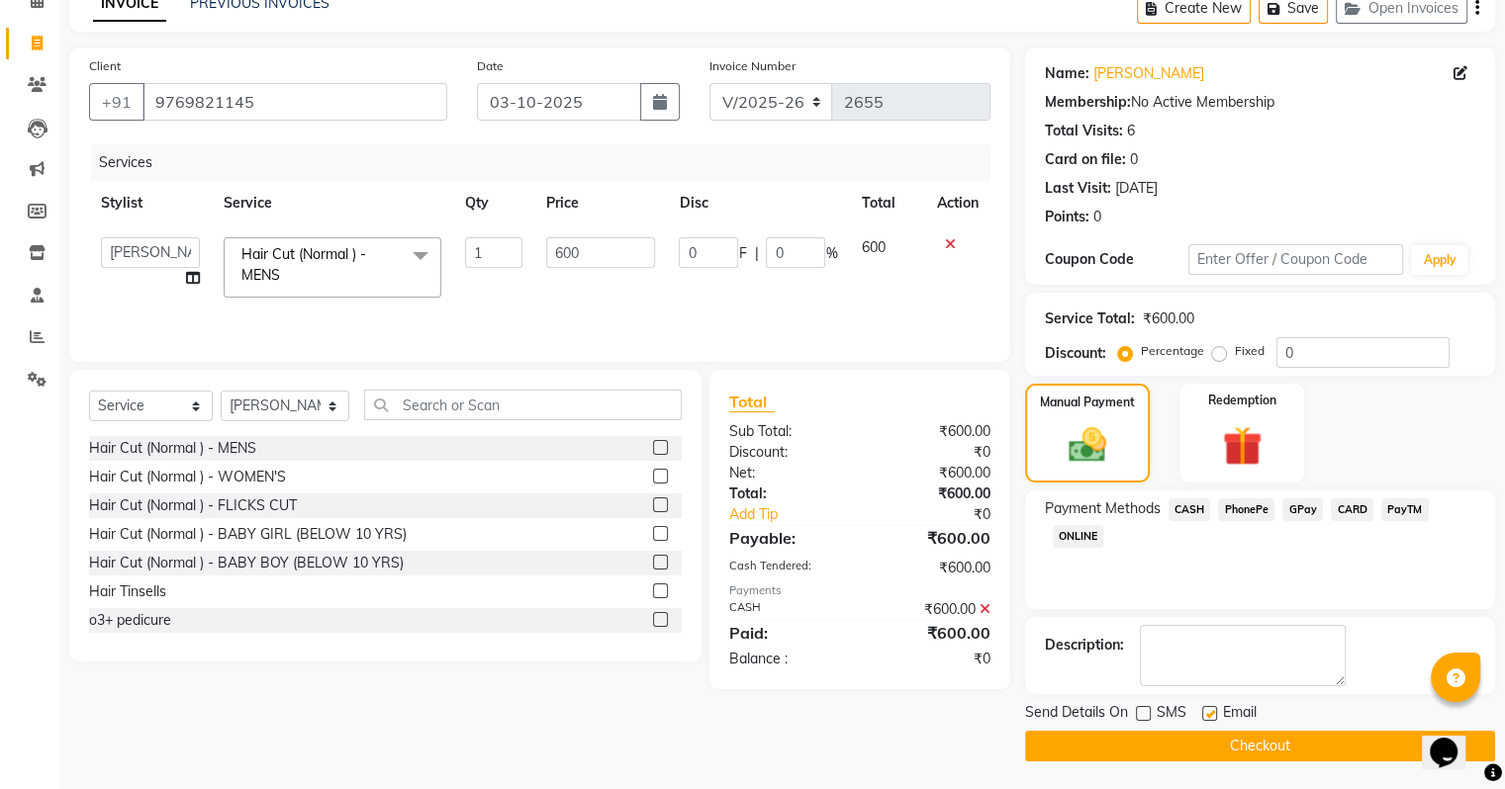
click at [1148, 736] on button "Checkout" at bounding box center [1260, 746] width 470 height 31
